Goal: Transaction & Acquisition: Purchase product/service

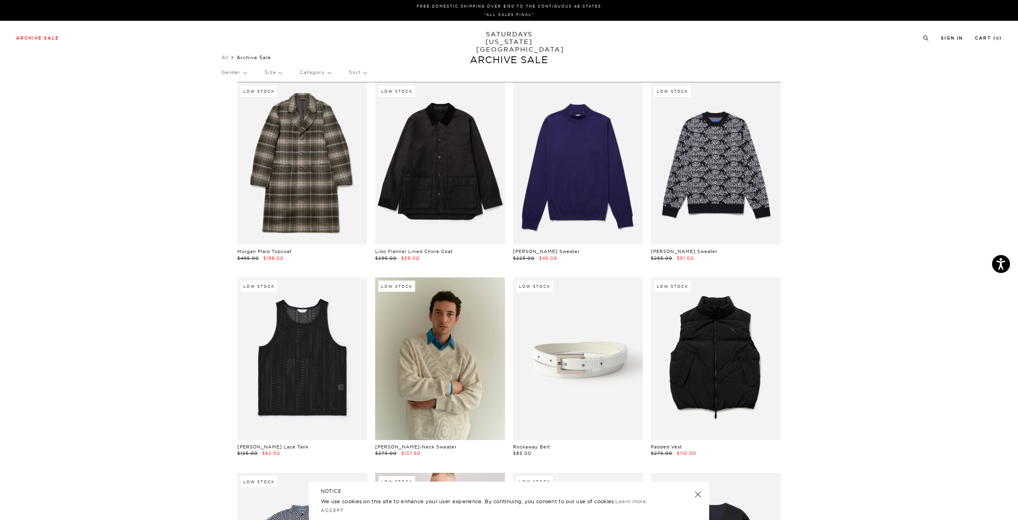
click at [277, 73] on p "Size" at bounding box center [272, 72] width 17 height 18
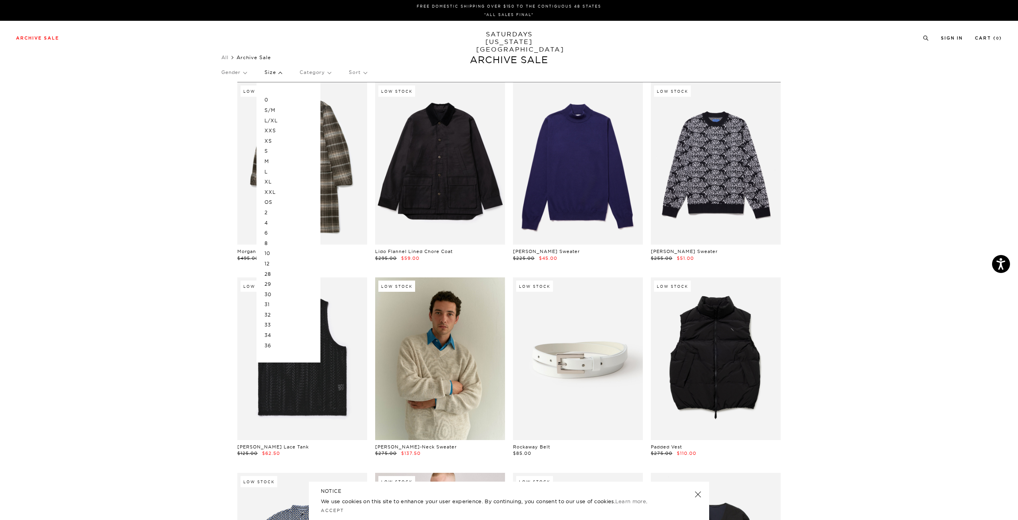
click at [272, 191] on p "XXL" at bounding box center [288, 192] width 48 height 10
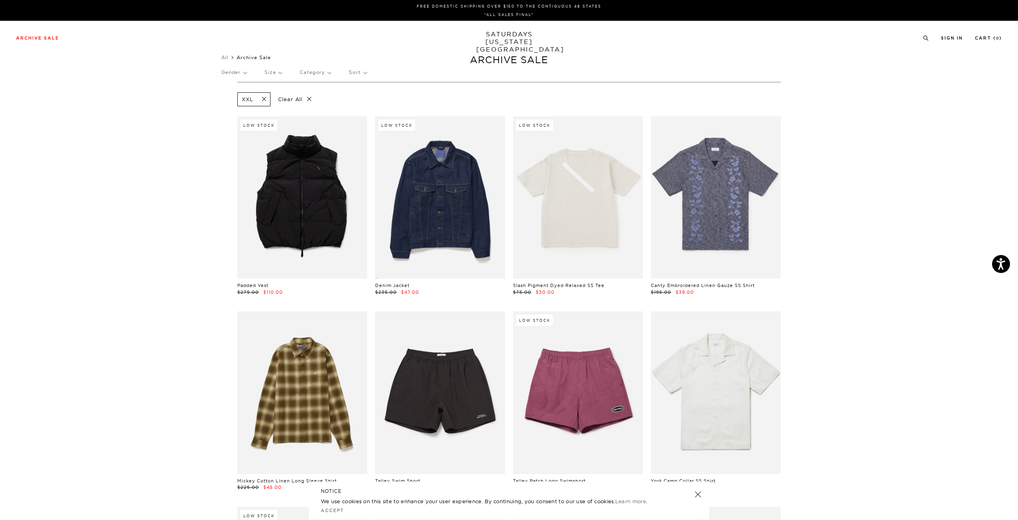
click at [245, 73] on p "Gender" at bounding box center [233, 72] width 25 height 18
click at [229, 97] on p "Mens" at bounding box center [245, 100] width 48 height 10
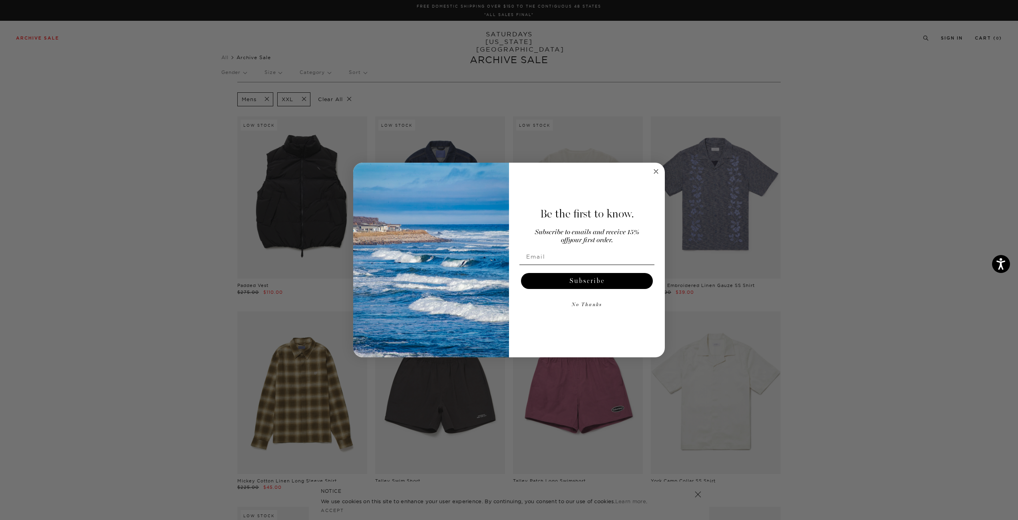
click at [656, 169] on circle "Close dialog" at bounding box center [655, 171] width 9 height 9
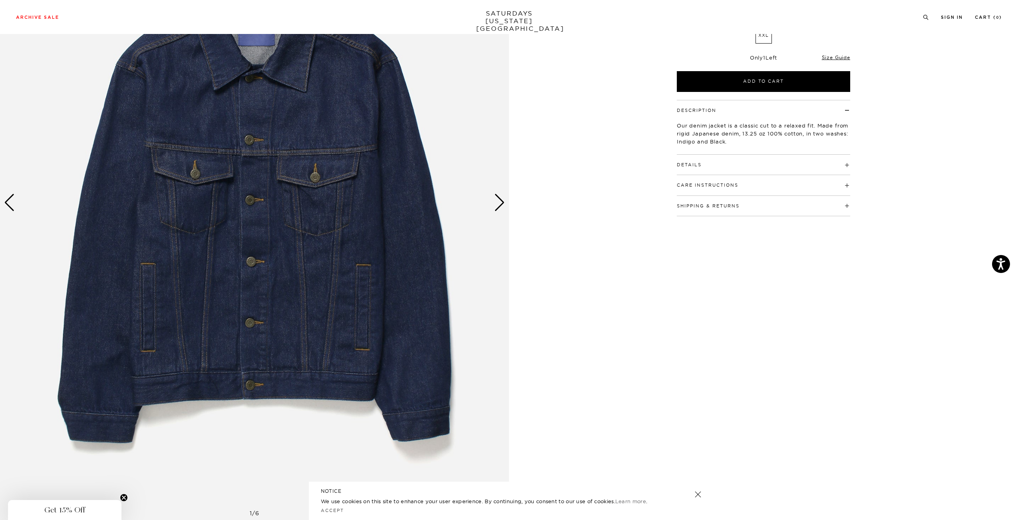
scroll to position [160, 0]
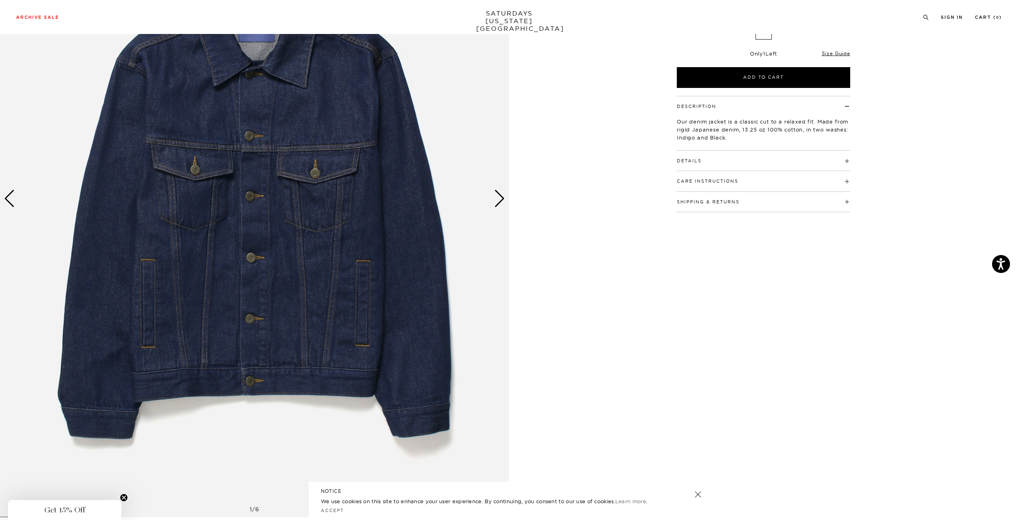
click at [502, 201] on div "Next slide" at bounding box center [499, 199] width 11 height 18
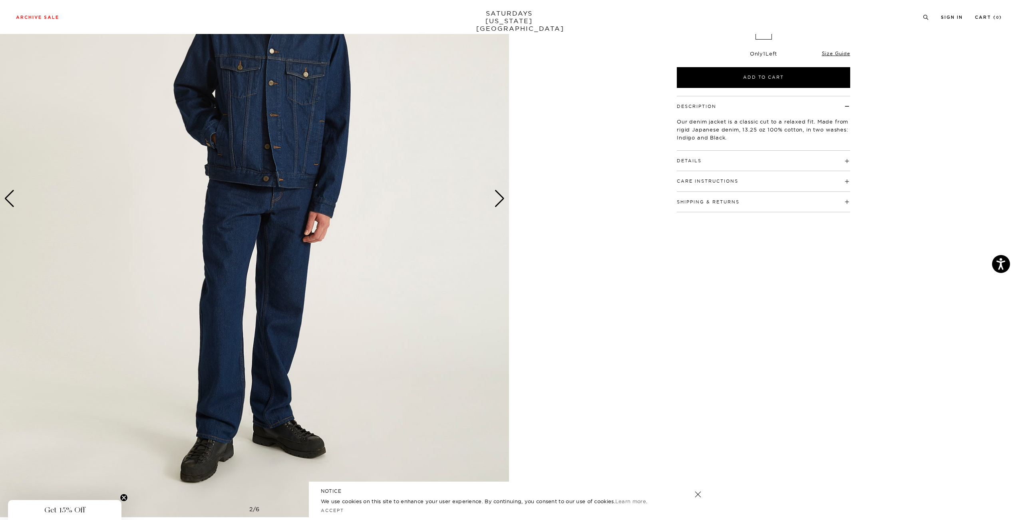
click at [502, 201] on div "Next slide" at bounding box center [499, 199] width 11 height 18
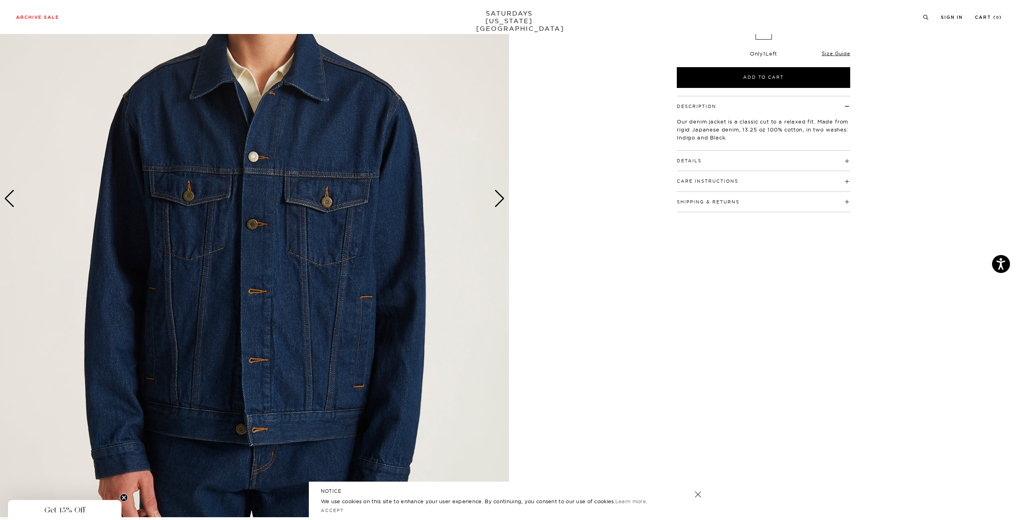
click at [503, 200] on div "Next slide" at bounding box center [499, 199] width 11 height 18
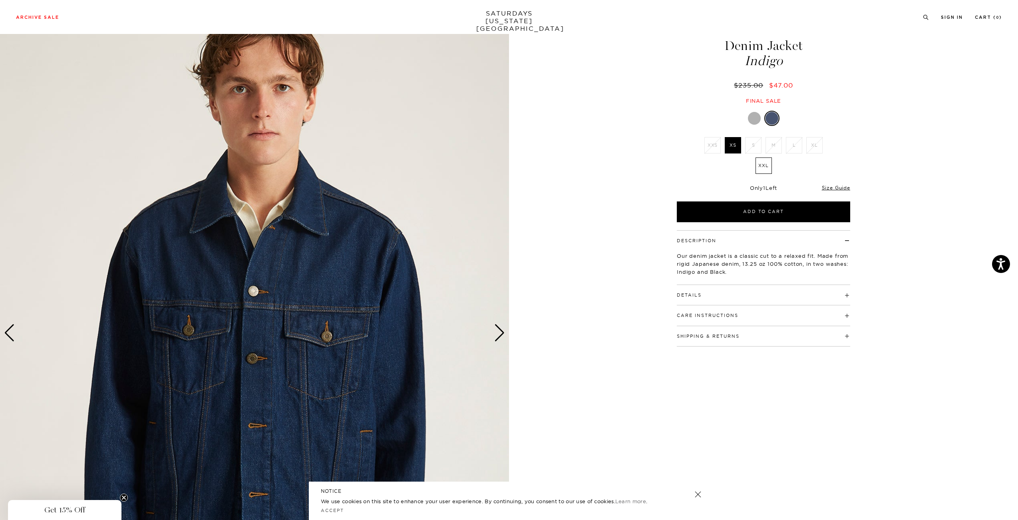
scroll to position [0, 0]
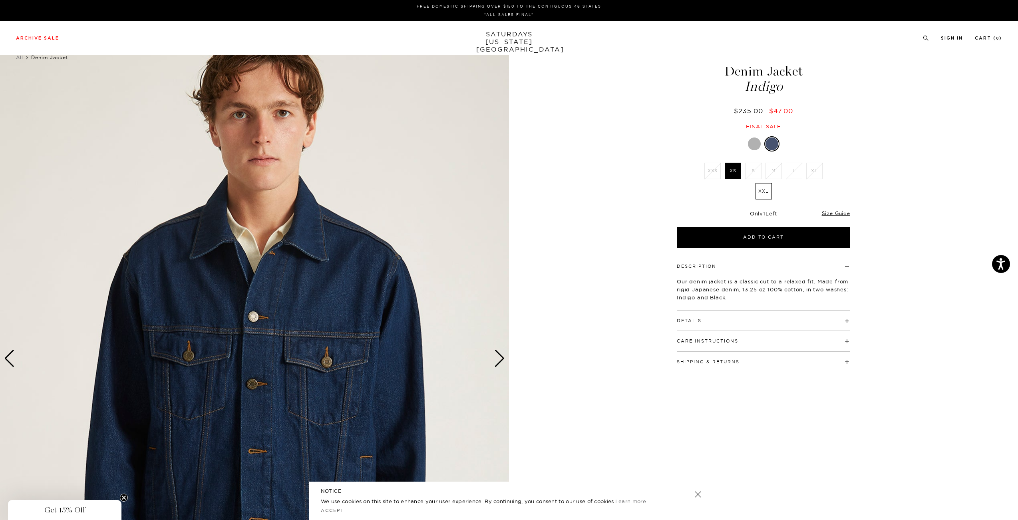
click at [712, 323] on div "Details 100% Cotton - 13.25 oz Fitted cut Button closure down front Double flap…" at bounding box center [763, 320] width 173 height 20
click at [763, 321] on h4 "Details" at bounding box center [763, 316] width 173 height 13
click at [764, 317] on h4 "Details" at bounding box center [763, 316] width 173 height 13
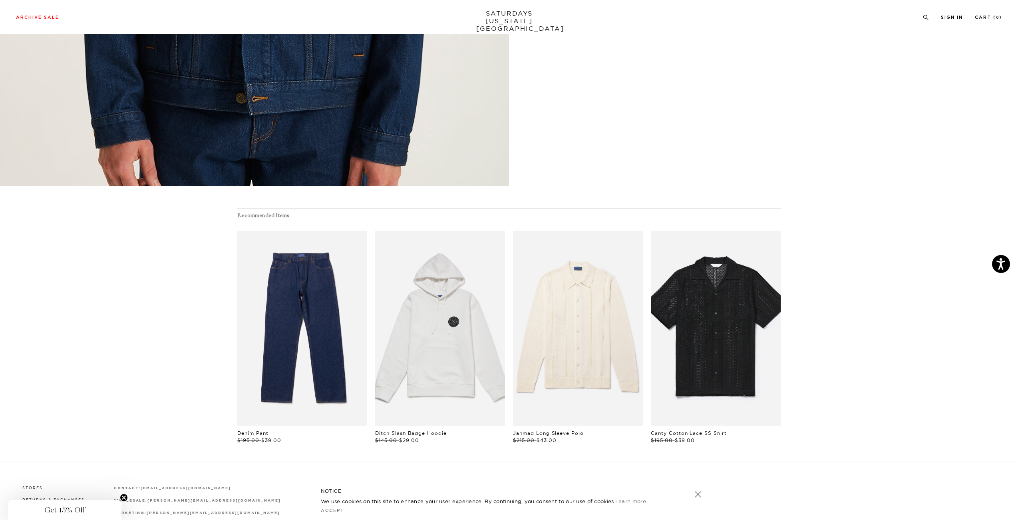
scroll to position [557, 0]
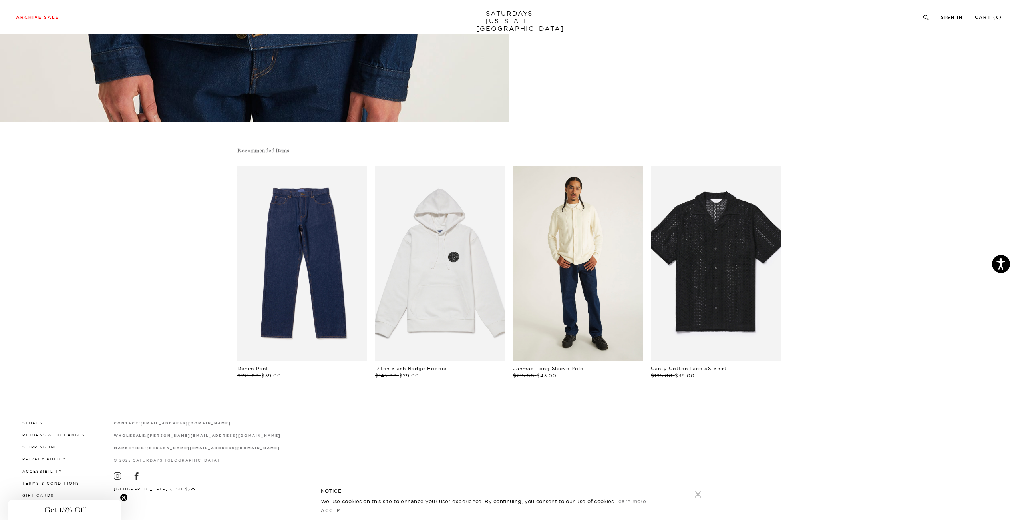
click at [560, 288] on link "files/MF2420PL02-IVORY_05.jpg" at bounding box center [578, 263] width 130 height 195
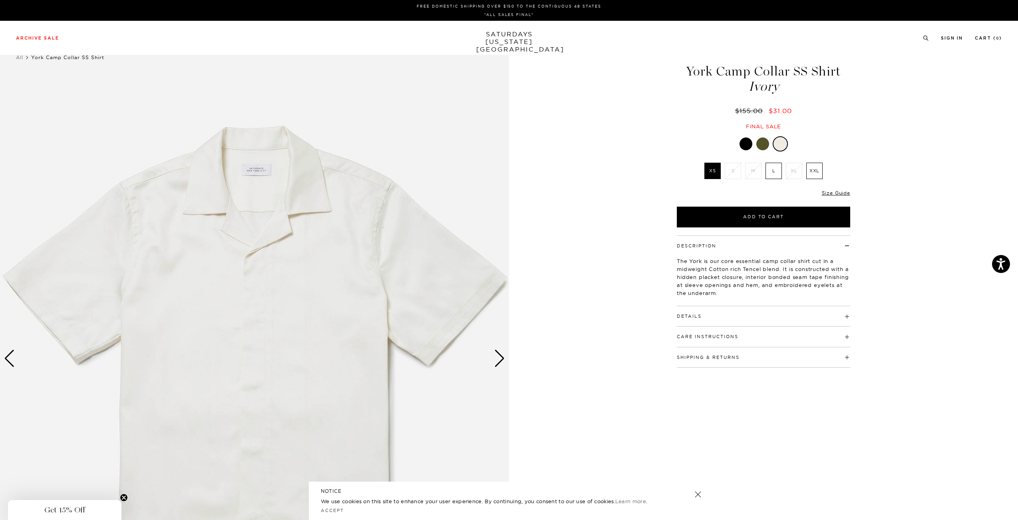
click at [817, 170] on label "XXL" at bounding box center [814, 171] width 16 height 16
click at [0, 0] on input "XXL" at bounding box center [0, 0] width 0 height 0
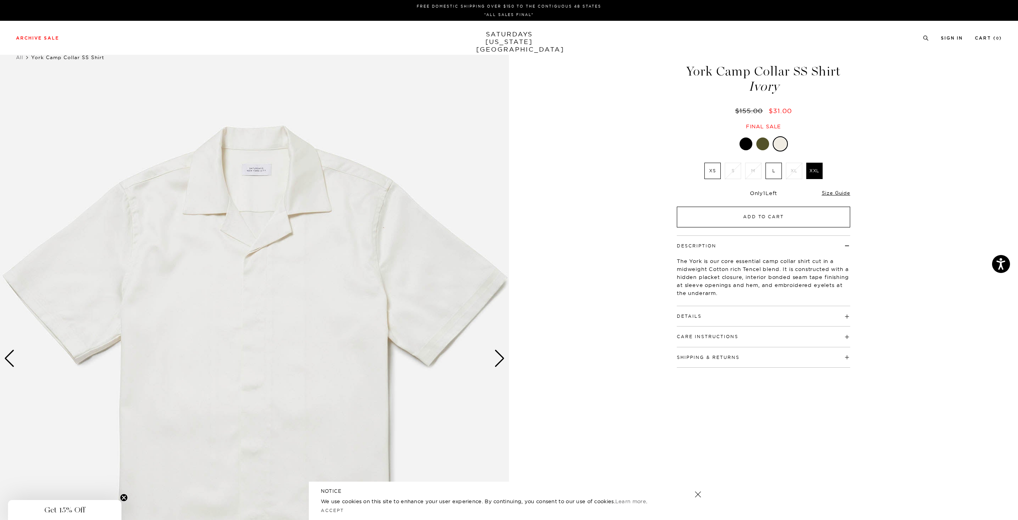
click at [765, 218] on button "Add to Cart" at bounding box center [763, 217] width 173 height 21
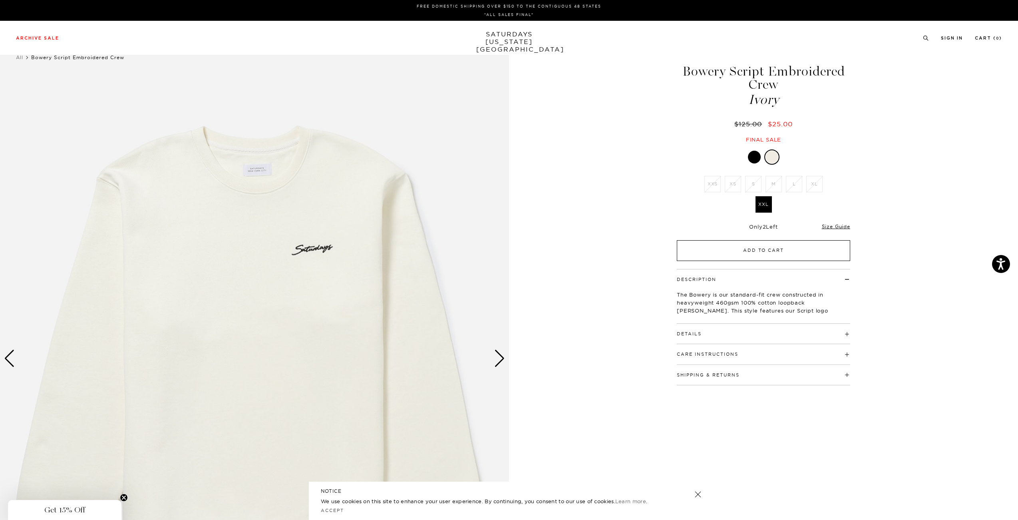
click at [740, 253] on button "Add to Cart" at bounding box center [763, 250] width 173 height 21
click at [910, 177] on div "1 / 4 Bowery Script Embroidered Crew" at bounding box center [509, 358] width 1018 height 636
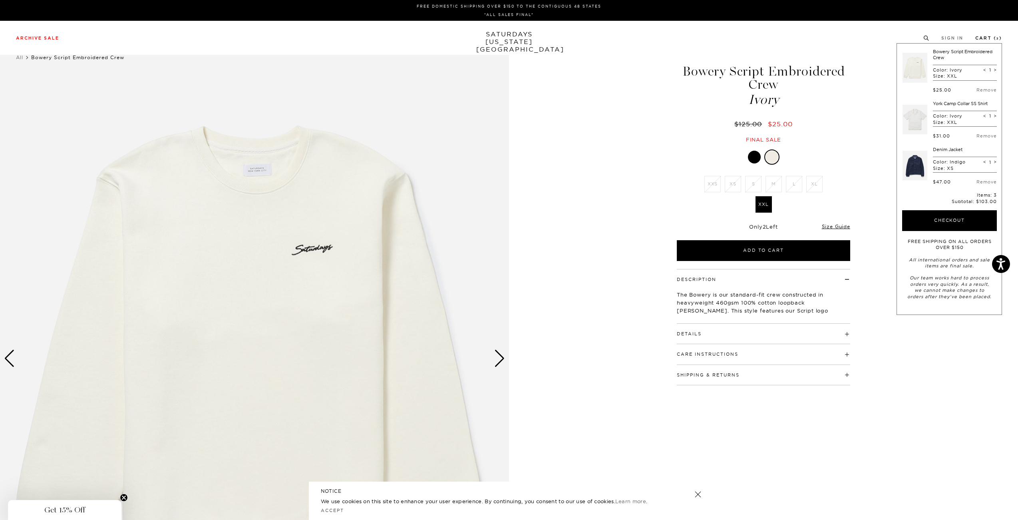
click at [989, 38] on link "Cart ( 3 )" at bounding box center [988, 38] width 27 height 4
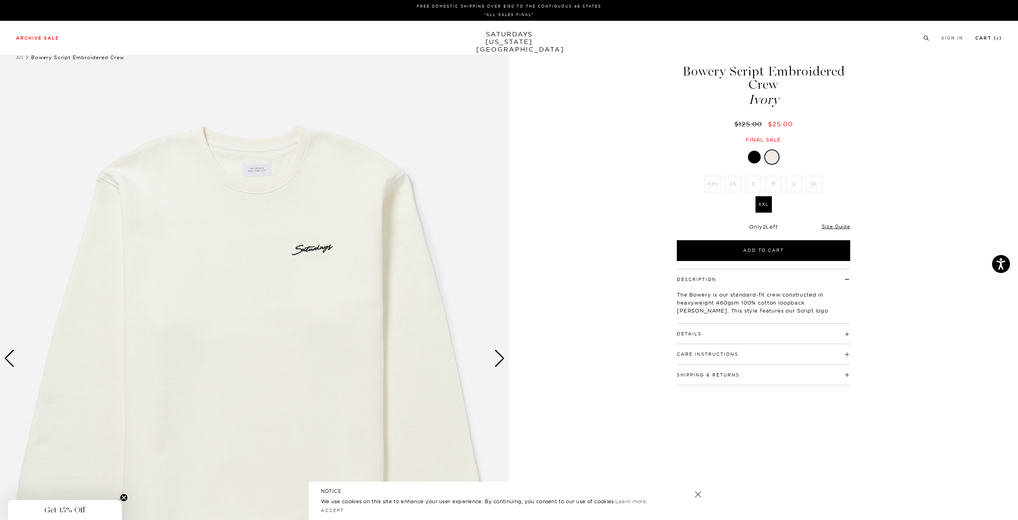
click at [989, 37] on link "Cart ( 3 )" at bounding box center [988, 38] width 27 height 4
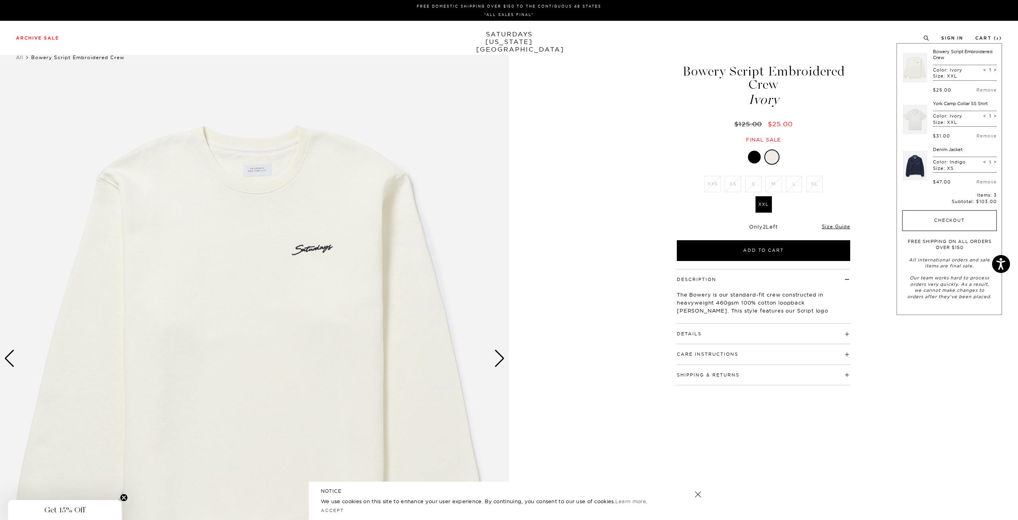
click at [949, 220] on button "Checkout" at bounding box center [949, 220] width 95 height 21
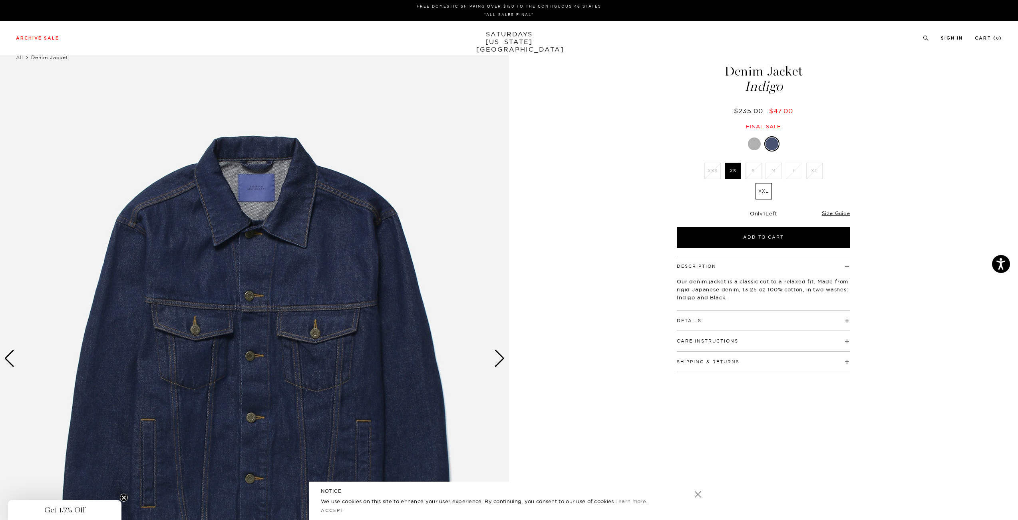
click at [843, 207] on div "Only 1 Left Size Guide" at bounding box center [763, 216] width 173 height 22
click at [840, 211] on link "Size Guide" at bounding box center [836, 213] width 28 height 6
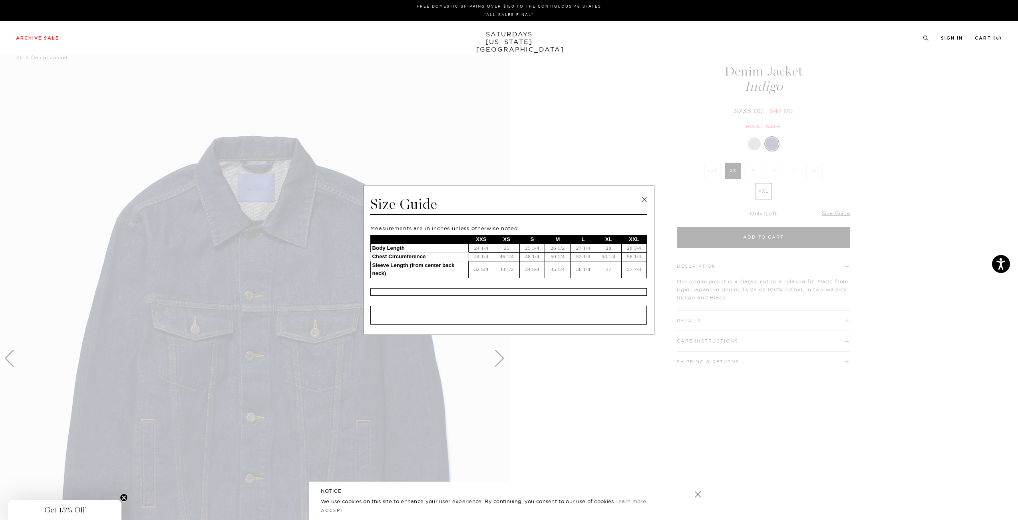
click at [642, 204] on link at bounding box center [644, 199] width 12 height 12
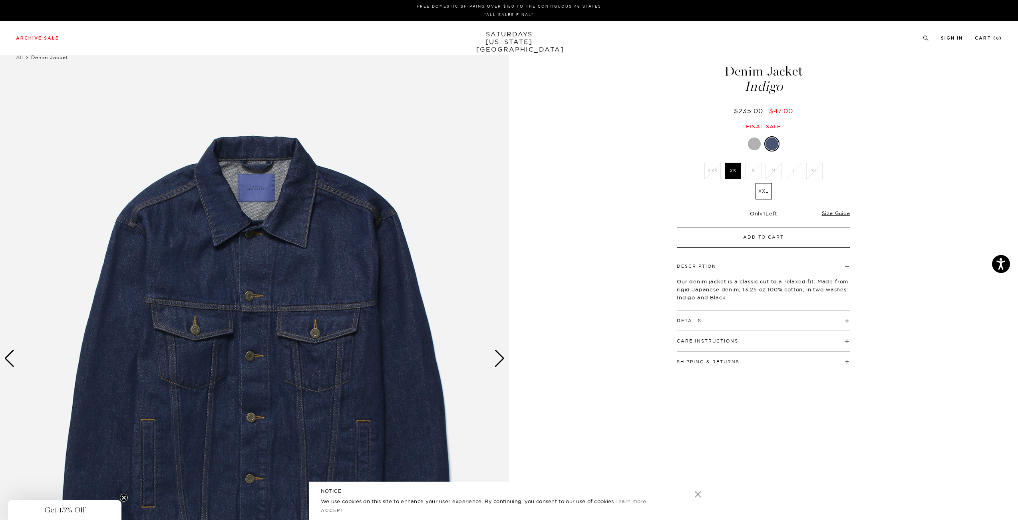
click at [753, 240] on button "Add to Cart" at bounding box center [763, 237] width 173 height 21
